Goal: Task Accomplishment & Management: Manage account settings

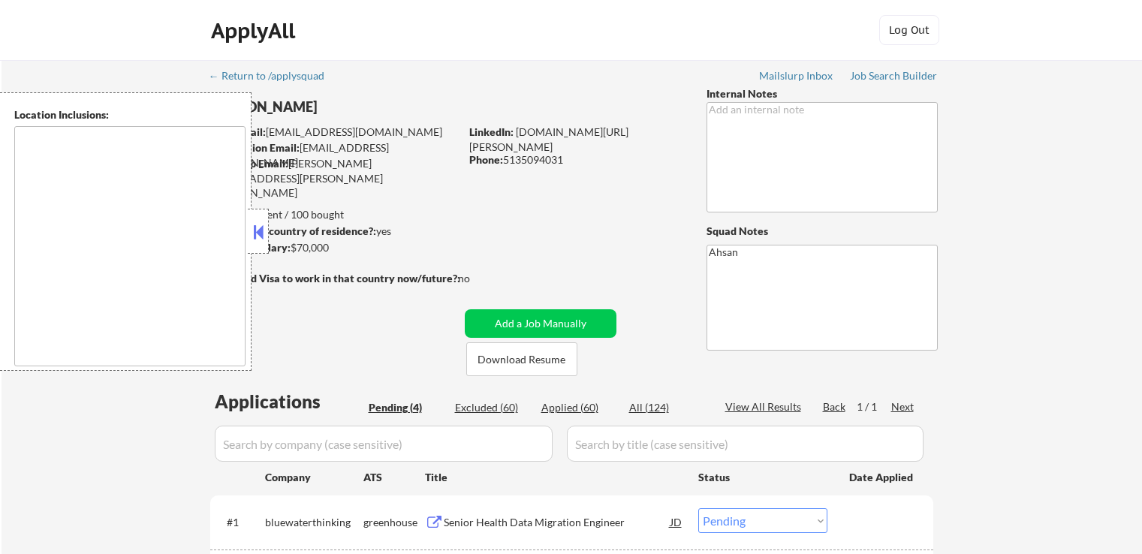
select select ""pending""
type textarea "[GEOGRAPHIC_DATA], [GEOGRAPHIC_DATA] [GEOGRAPHIC_DATA], [GEOGRAPHIC_DATA] [GEOG…"
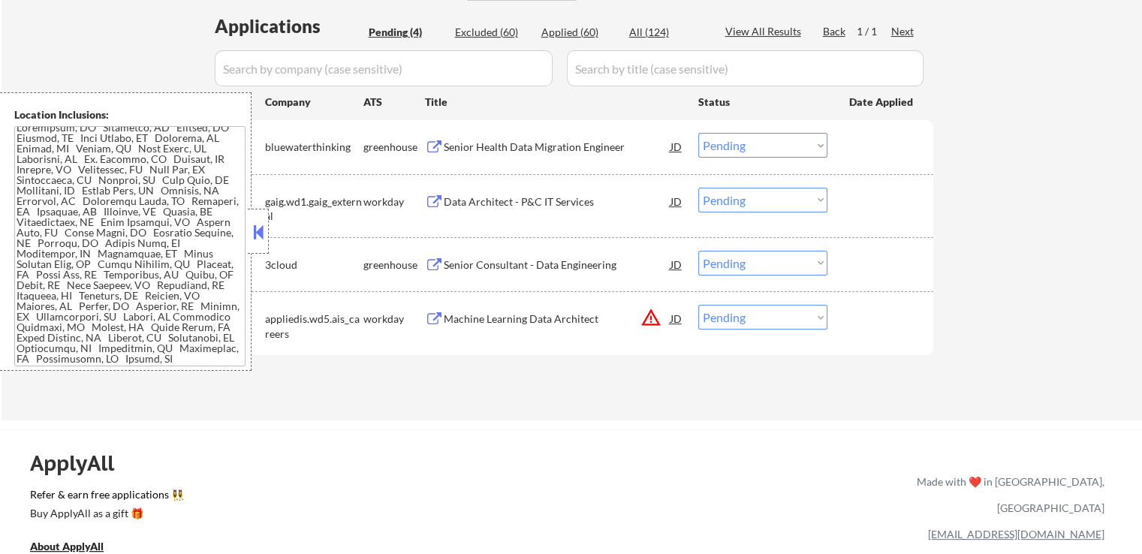
scroll to position [16, 0]
click at [575, 157] on div "Senior Health Data Migration Engineer" at bounding box center [557, 146] width 227 height 27
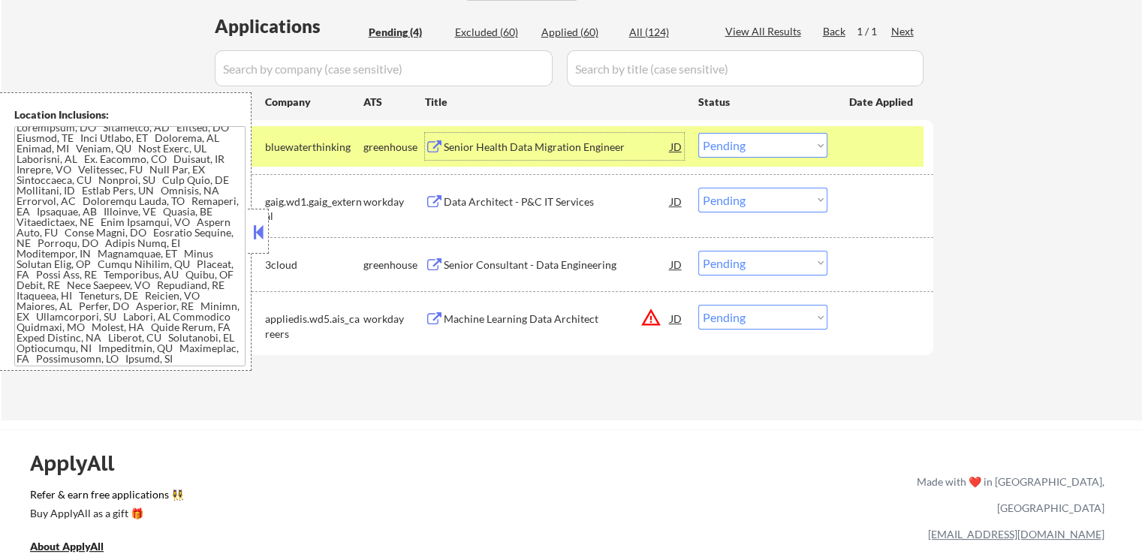
click at [606, 142] on div "Senior Health Data Migration Engineer" at bounding box center [557, 147] width 227 height 15
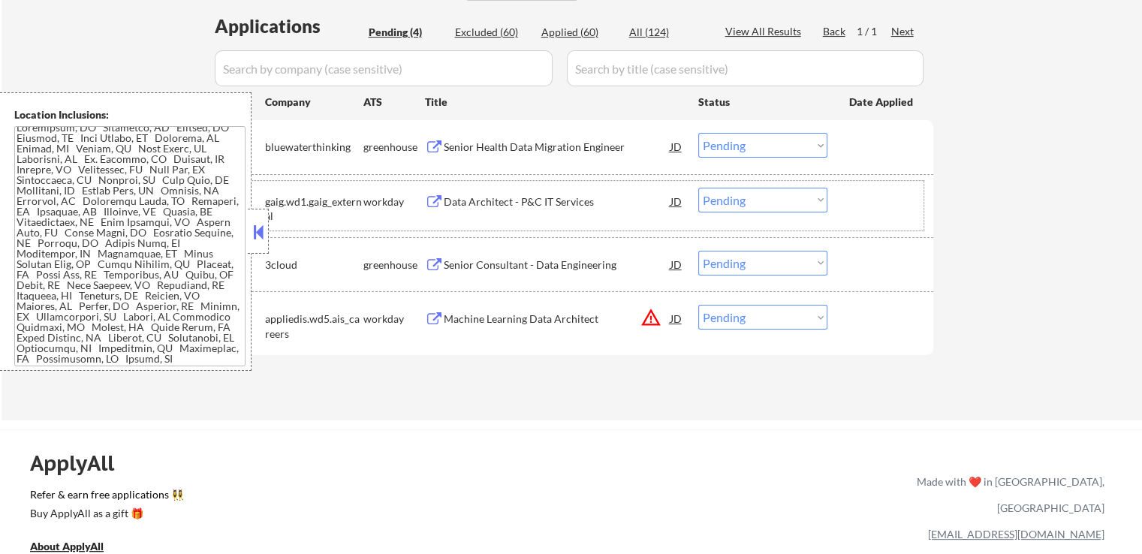
click at [578, 214] on div "#2 gaig.wd1.gaig_external workday Data Architect - P&C IT Services JD Choose an…" at bounding box center [569, 206] width 709 height 50
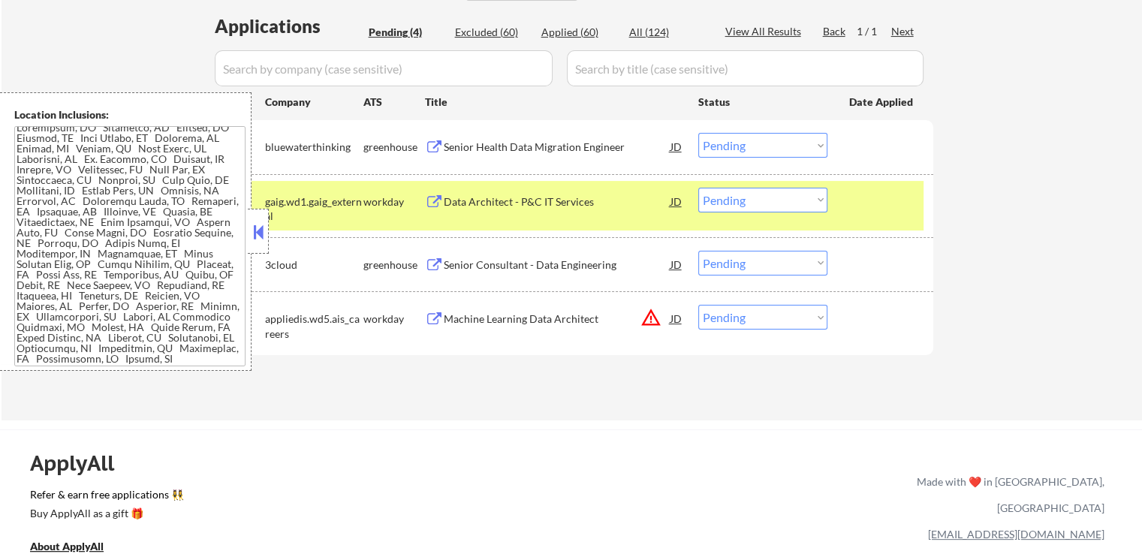
click at [586, 196] on div "Data Architect - P&C IT Services" at bounding box center [557, 201] width 227 height 15
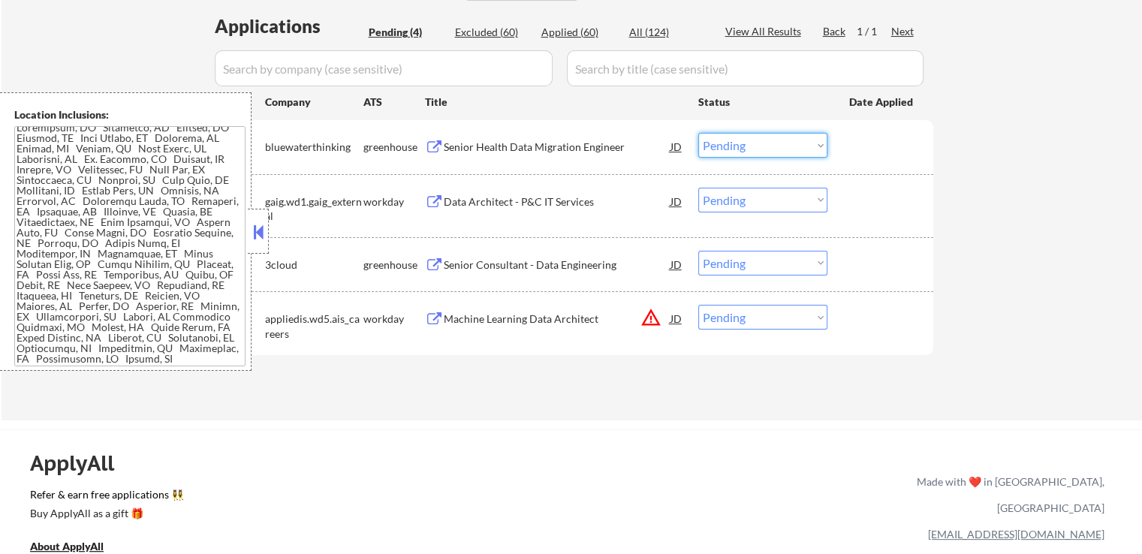
drag, startPoint x: 734, startPoint y: 140, endPoint x: 740, endPoint y: 154, distance: 14.8
click at [734, 145] on select "Choose an option... Pending Applied Excluded (Questions) Excluded (Expired) Exc…" at bounding box center [762, 145] width 129 height 25
click at [698, 133] on select "Choose an option... Pending Applied Excluded (Questions) Excluded (Expired) Exc…" at bounding box center [762, 145] width 129 height 25
click at [580, 268] on div "Senior Consultant - Data Engineering" at bounding box center [557, 264] width 227 height 15
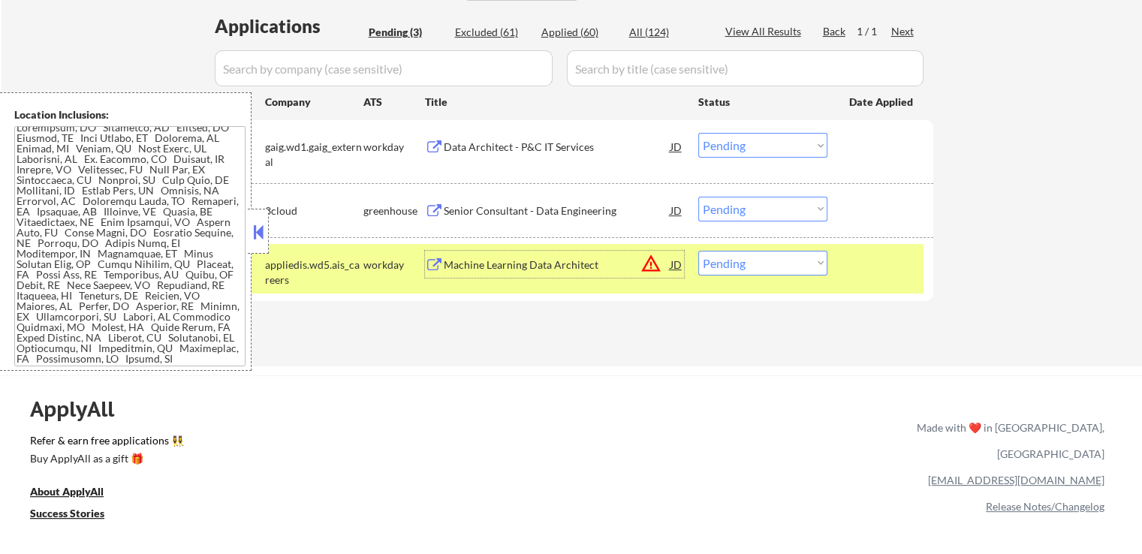
click at [733, 148] on select "Choose an option... Pending Applied Excluded (Questions) Excluded (Expired) Exc…" at bounding box center [762, 145] width 129 height 25
click at [698, 133] on select "Choose an option... Pending Applied Excluded (Questions) Excluded (Expired) Exc…" at bounding box center [762, 145] width 129 height 25
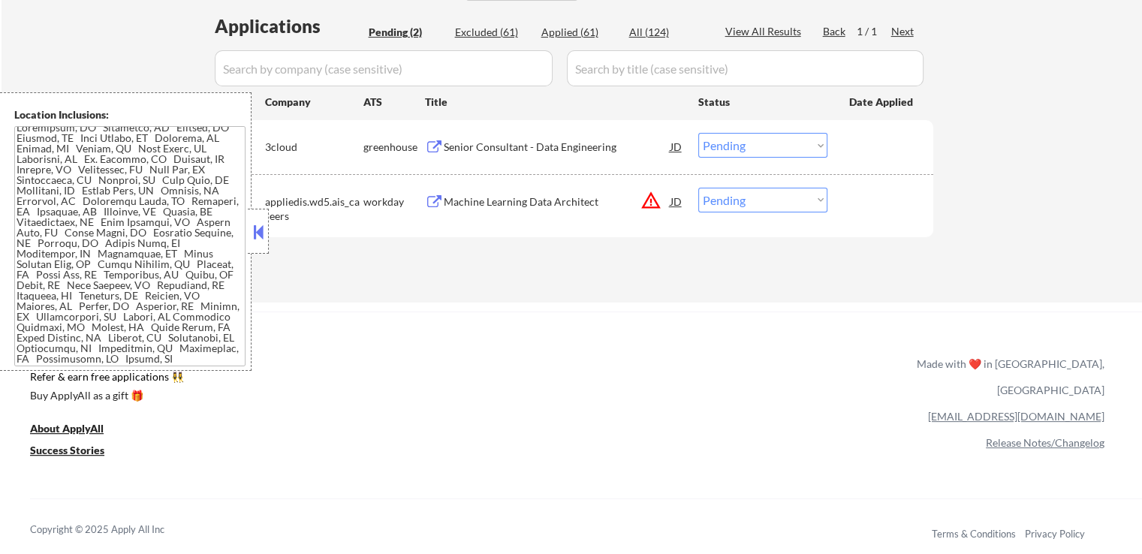
click at [591, 206] on div "Machine Learning Data Architect" at bounding box center [557, 201] width 227 height 15
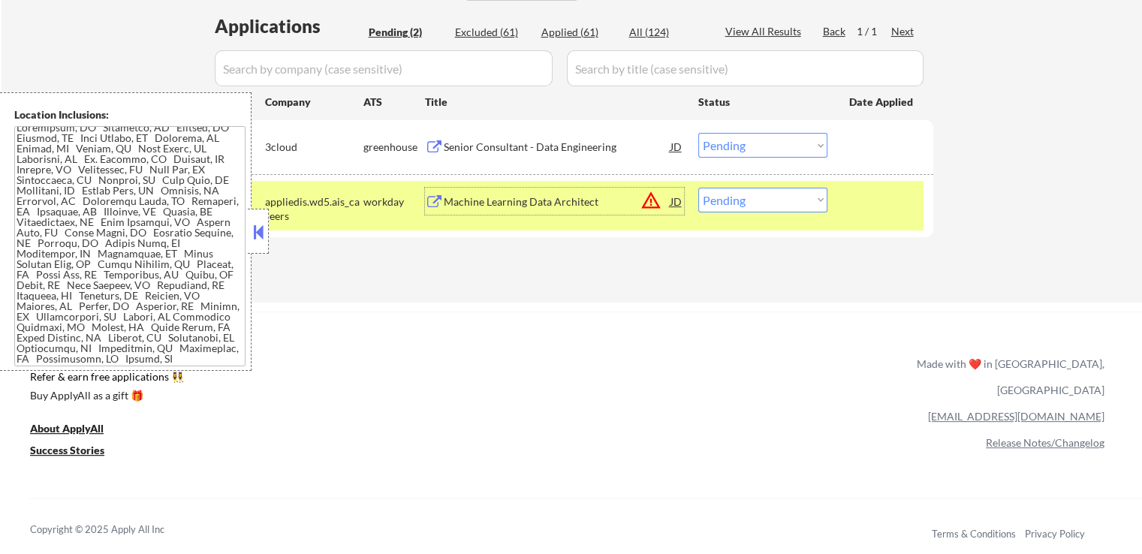
click at [740, 138] on select "Choose an option... Pending Applied Excluded (Questions) Excluded (Expired) Exc…" at bounding box center [762, 145] width 129 height 25
click at [698, 133] on select "Choose an option... Pending Applied Excluded (Questions) Excluded (Expired) Exc…" at bounding box center [762, 145] width 129 height 25
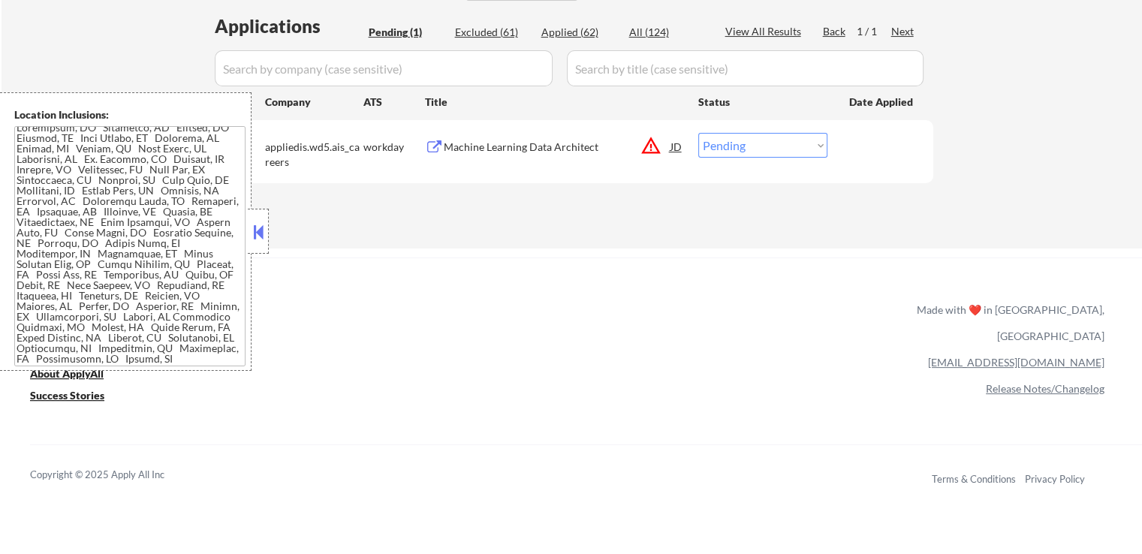
click at [729, 150] on select "Choose an option... Pending Applied Excluded (Questions) Excluded (Expired) Exc…" at bounding box center [762, 145] width 129 height 25
select select ""excluded__expired_""
click at [698, 133] on select "Choose an option... Pending Applied Excluded (Questions) Excluded (Expired) Exc…" at bounding box center [762, 145] width 129 height 25
click at [684, 253] on div "← Return to /applysquad Mailslurp Inbox Job Search Builder [PERSON_NAME] User E…" at bounding box center [571, 321] width 1142 height 1393
